Goal: Use online tool/utility: Utilize a website feature to perform a specific function

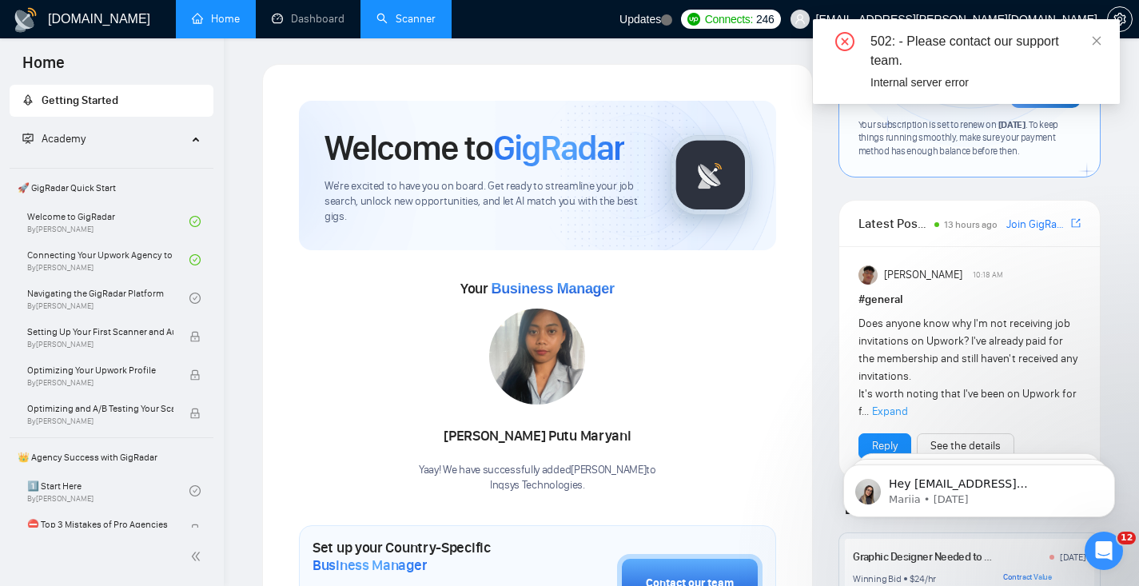
click at [394, 14] on link "Scanner" at bounding box center [405, 19] width 59 height 14
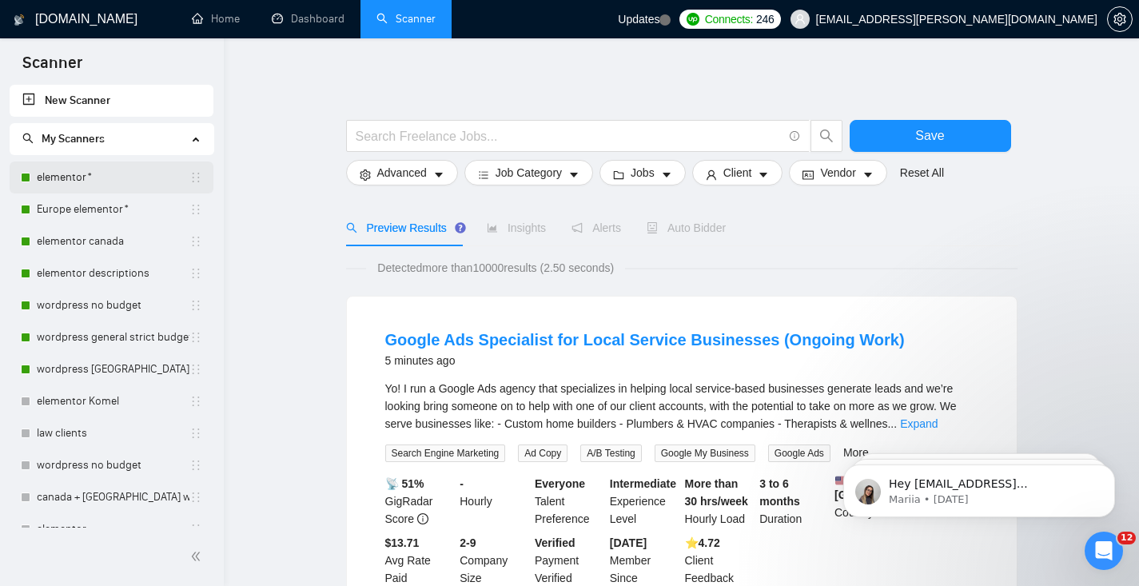
click at [98, 173] on link "elementor*" at bounding box center [113, 177] width 153 height 32
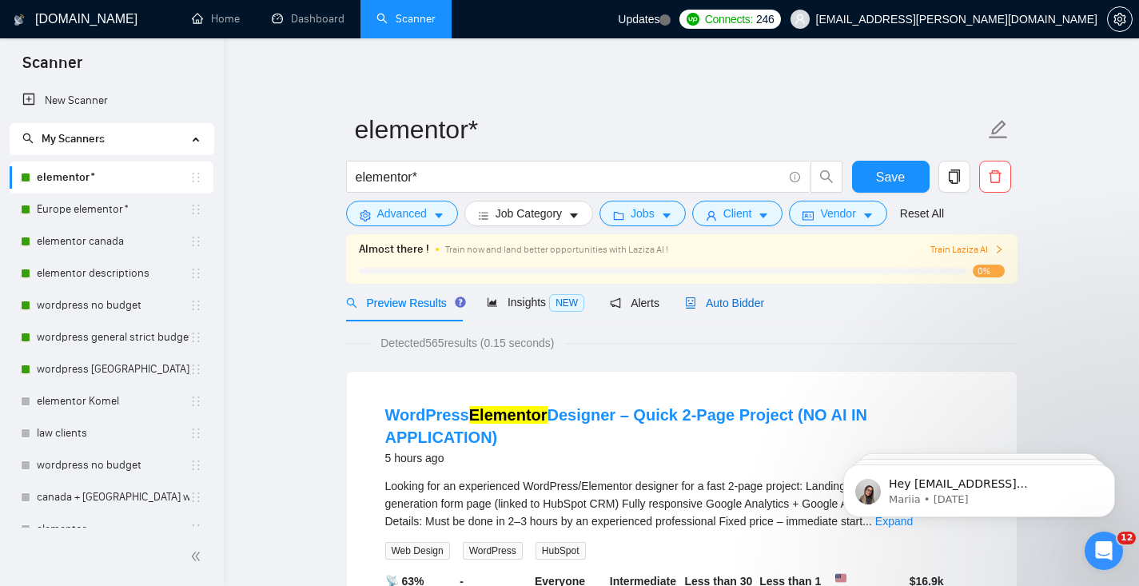
click at [704, 299] on span "Auto Bidder" at bounding box center [724, 303] width 79 height 13
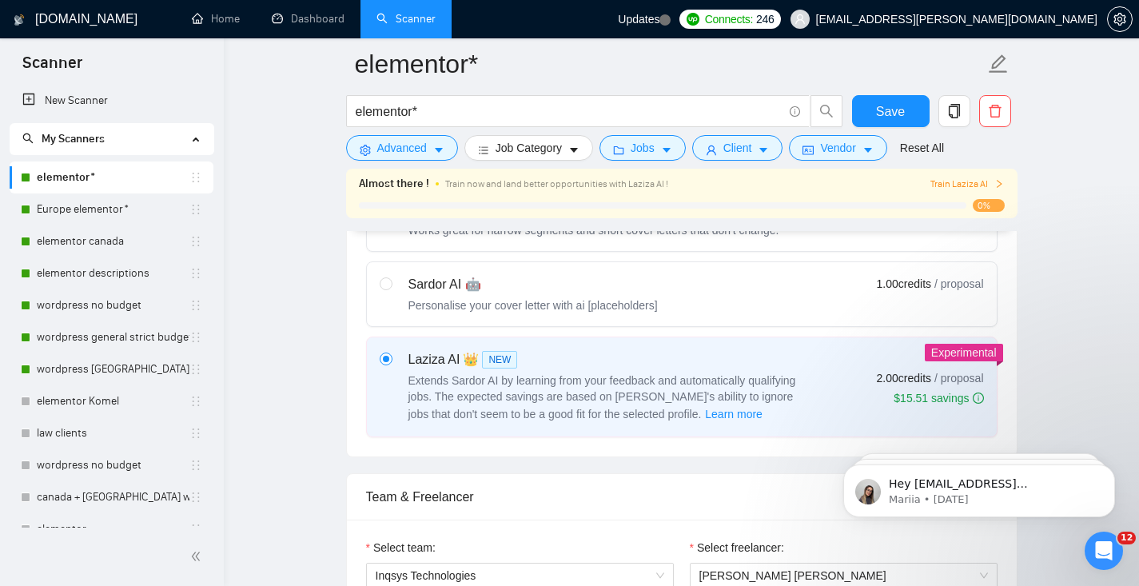
scroll to position [87, 0]
